Goal: Task Accomplishment & Management: Use online tool/utility

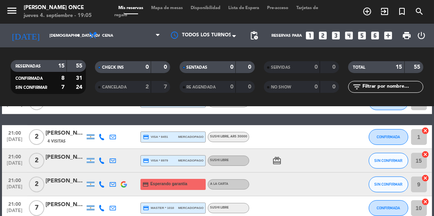
scroll to position [178, 0]
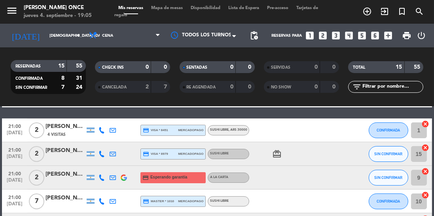
click at [278, 157] on icon "card_giftcard" at bounding box center [276, 154] width 9 height 9
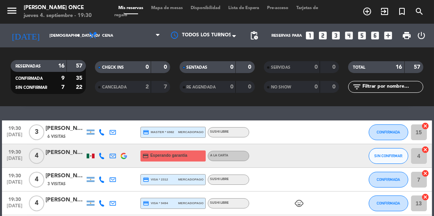
scroll to position [19, 0]
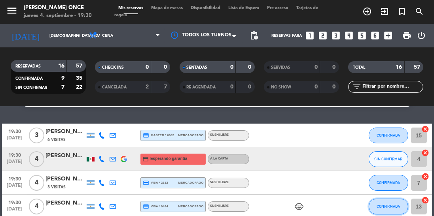
click at [389, 209] on button "CONFIRMADA" at bounding box center [389, 207] width 40 height 16
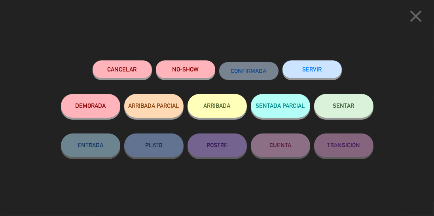
click at [320, 70] on button "SERVIR" at bounding box center [311, 70] width 59 height 18
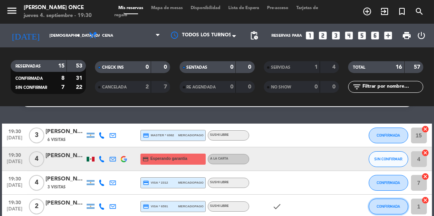
click at [389, 212] on button "CONFIRMADA" at bounding box center [389, 207] width 40 height 16
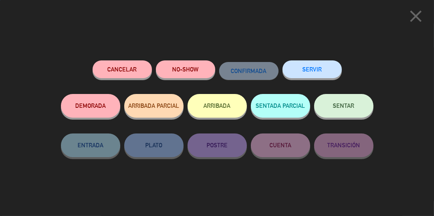
click at [319, 71] on button "SERVIR" at bounding box center [311, 70] width 59 height 18
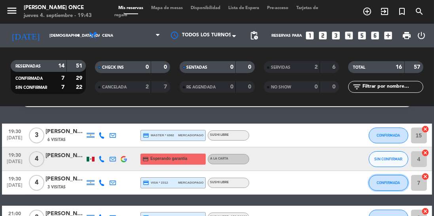
click at [391, 182] on span "CONFIRMADA" at bounding box center [388, 183] width 23 height 4
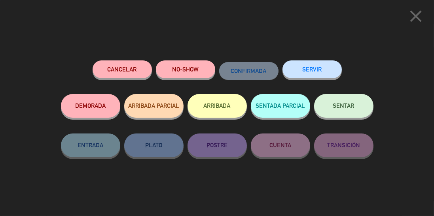
click at [321, 67] on button "SERVIR" at bounding box center [311, 70] width 59 height 18
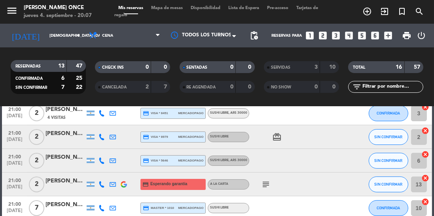
scroll to position [99, 0]
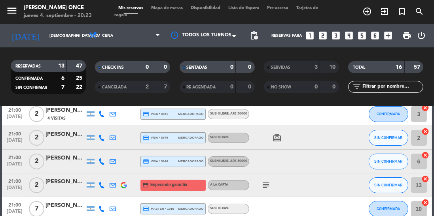
click at [233, 38] on span at bounding box center [236, 36] width 8 height 8
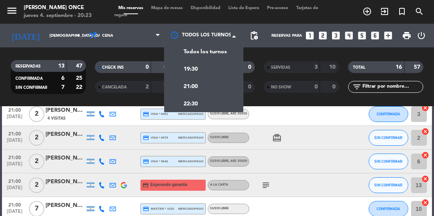
click at [215, 92] on div "21:00" at bounding box center [203, 86] width 79 height 17
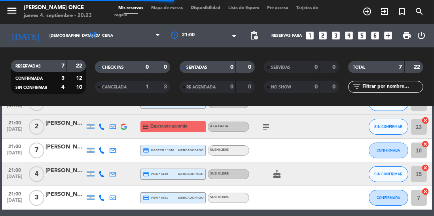
scroll to position [94, 0]
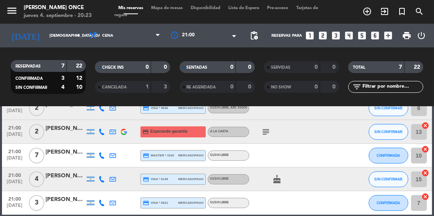
click at [224, 37] on div at bounding box center [203, 35] width 79 height 14
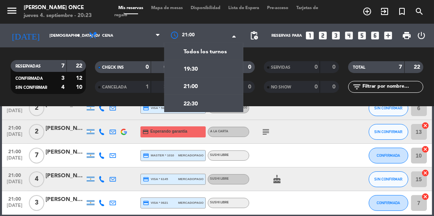
click at [210, 110] on div "22:30" at bounding box center [203, 103] width 79 height 17
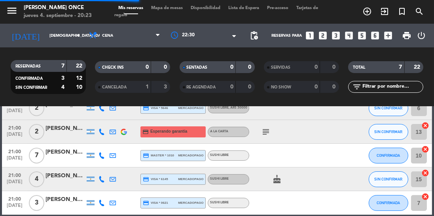
scroll to position [23, 0]
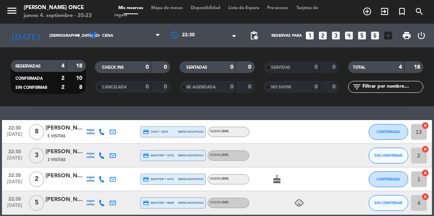
click at [227, 40] on div at bounding box center [203, 35] width 79 height 14
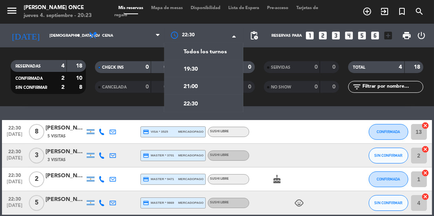
click at [219, 93] on div "21:00" at bounding box center [203, 86] width 79 height 17
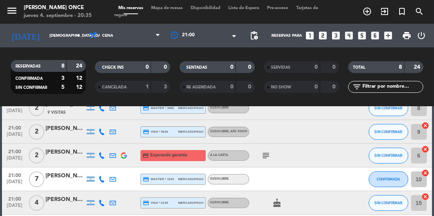
scroll to position [99, 0]
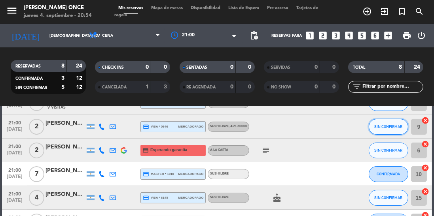
click at [391, 127] on span "SIN CONFIRMAR" at bounding box center [388, 127] width 28 height 4
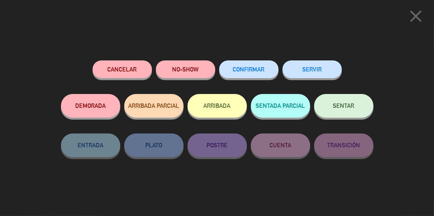
click at [313, 76] on button "SERVIR" at bounding box center [311, 70] width 59 height 18
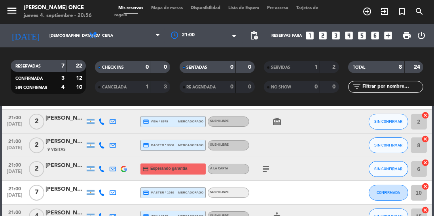
scroll to position [61, 0]
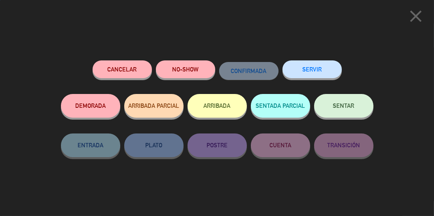
click at [324, 66] on button "SERVIR" at bounding box center [311, 70] width 59 height 18
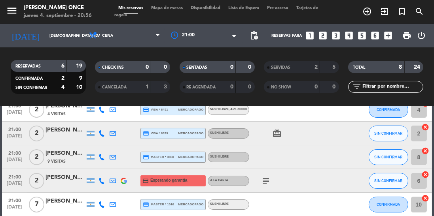
scroll to position [38, 0]
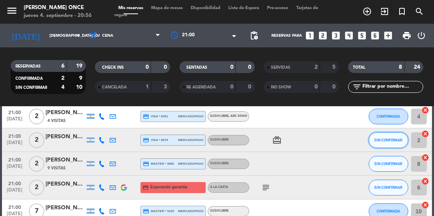
click at [391, 140] on span "SIN CONFIRMAR" at bounding box center [388, 140] width 28 height 4
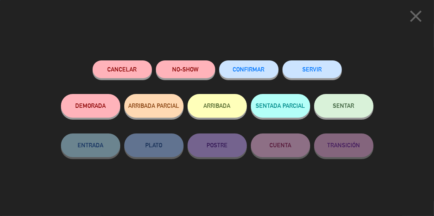
click at [318, 62] on button "SERVIR" at bounding box center [311, 70] width 59 height 18
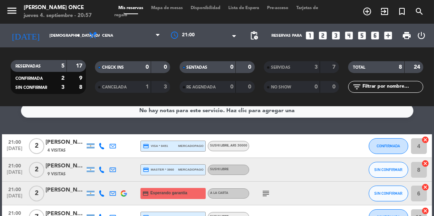
scroll to position [8, 0]
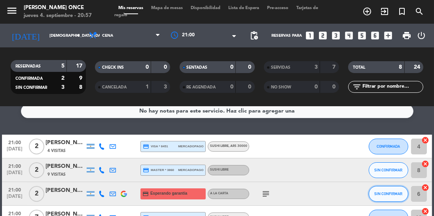
click at [389, 197] on button "SIN CONFIRMAR" at bounding box center [389, 194] width 40 height 16
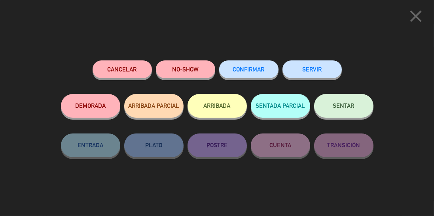
click at [322, 71] on button "SERVIR" at bounding box center [311, 70] width 59 height 18
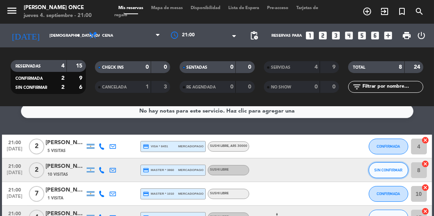
click at [385, 170] on span "SIN CONFIRMAR" at bounding box center [388, 170] width 28 height 4
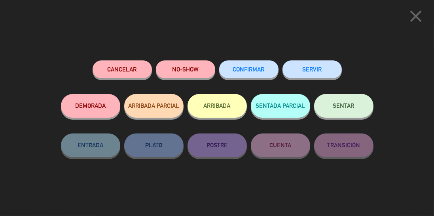
click at [319, 73] on button "SERVIR" at bounding box center [311, 70] width 59 height 18
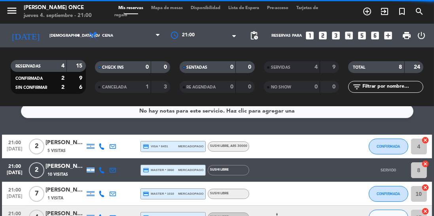
scroll to position [0, 0]
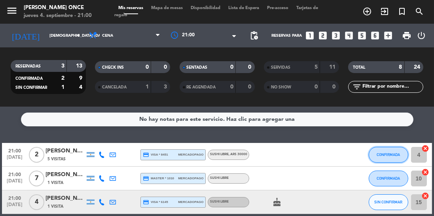
click at [383, 154] on span "CONFIRMADA" at bounding box center [388, 155] width 23 height 4
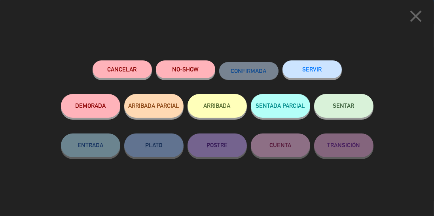
click at [322, 67] on button "SERVIR" at bounding box center [311, 70] width 59 height 18
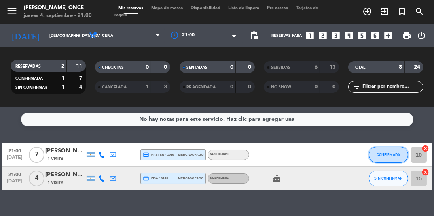
click at [400, 157] on span "CONFIRMADA" at bounding box center [388, 155] width 23 height 4
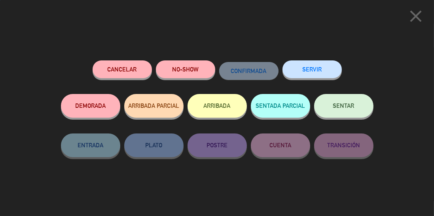
click at [321, 67] on button "SERVIR" at bounding box center [311, 70] width 59 height 18
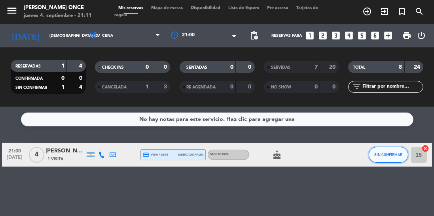
click at [384, 155] on span "SIN CONFIRMAR" at bounding box center [388, 155] width 28 height 4
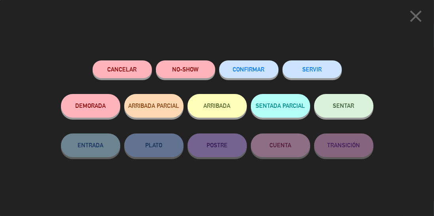
click at [323, 67] on button "SERVIR" at bounding box center [311, 70] width 59 height 18
